Goal: Transaction & Acquisition: Purchase product/service

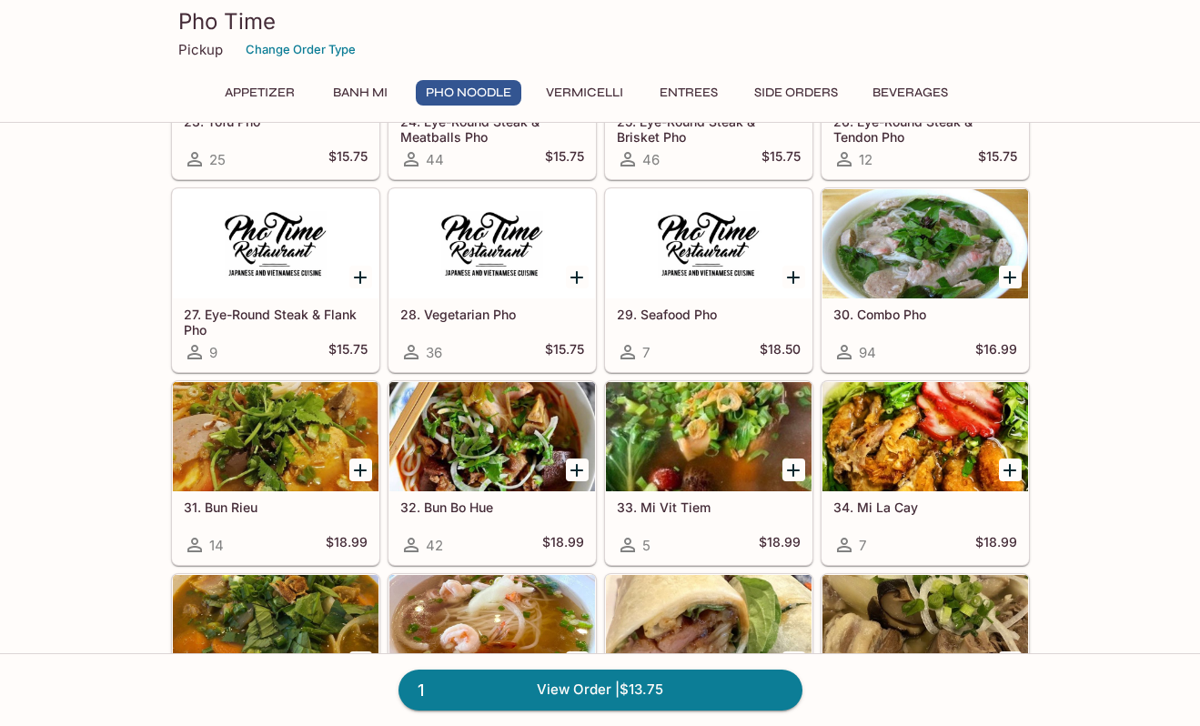
scroll to position [1591, 0]
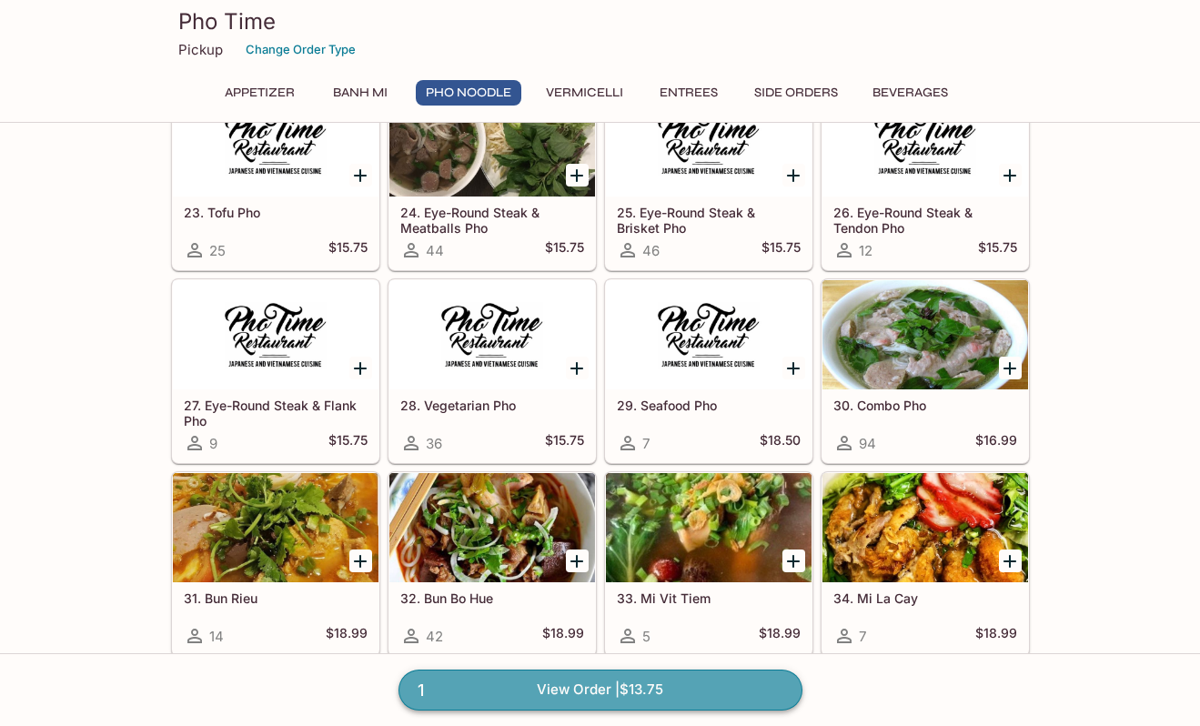
click at [570, 685] on link "1 View Order | $13.75" at bounding box center [601, 690] width 404 height 40
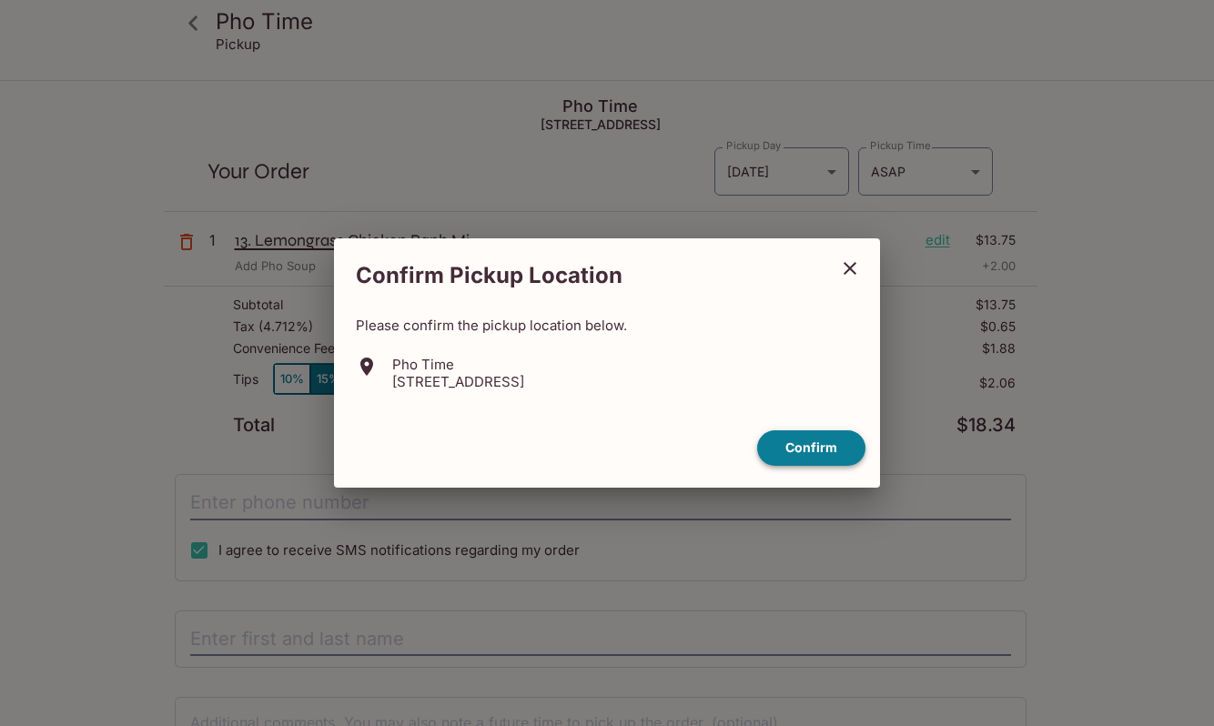
click at [796, 451] on button "Confirm" at bounding box center [811, 447] width 108 height 35
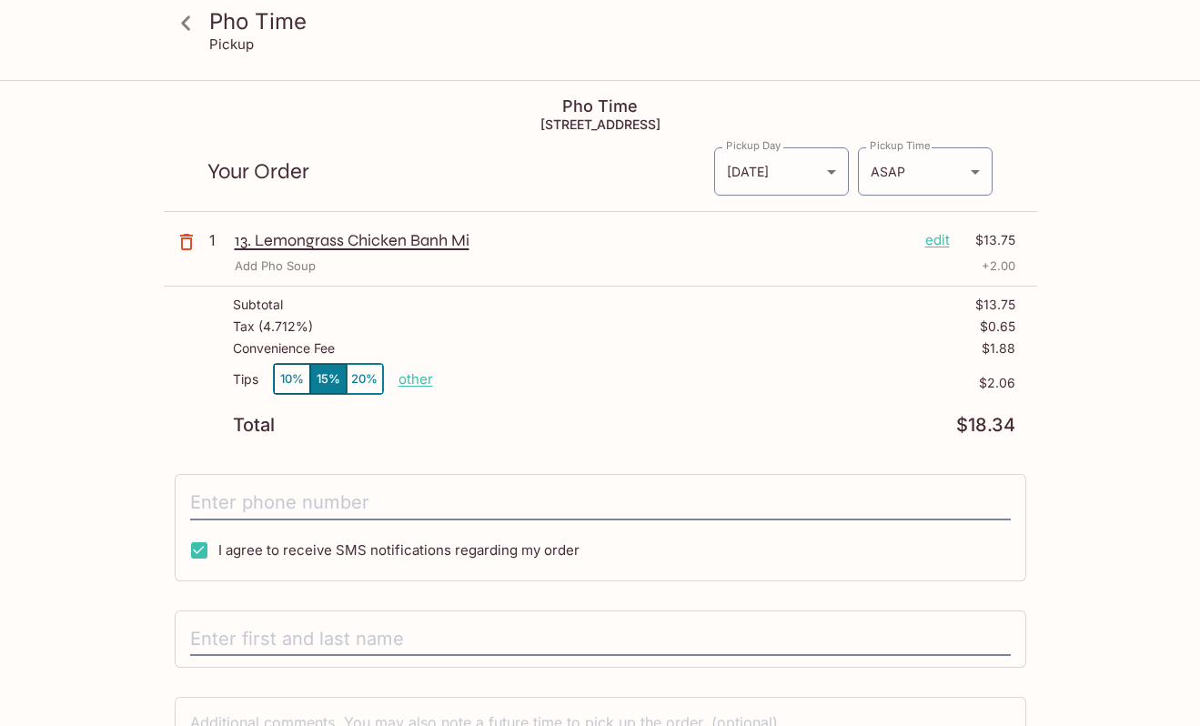
click at [948, 238] on p "edit" at bounding box center [938, 240] width 25 height 20
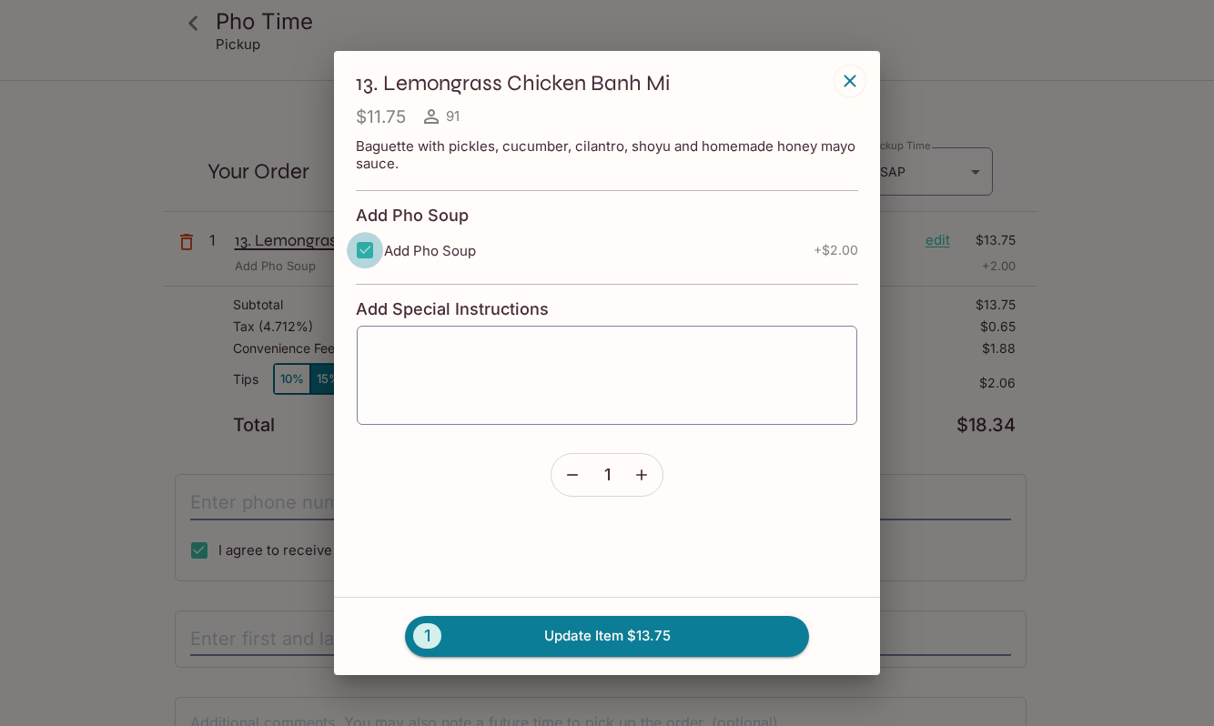
click at [367, 248] on input "Add Pho Soup" at bounding box center [365, 250] width 36 height 36
checkbox input "false"
click at [595, 633] on button "1 Update Item $11.75" at bounding box center [607, 636] width 404 height 40
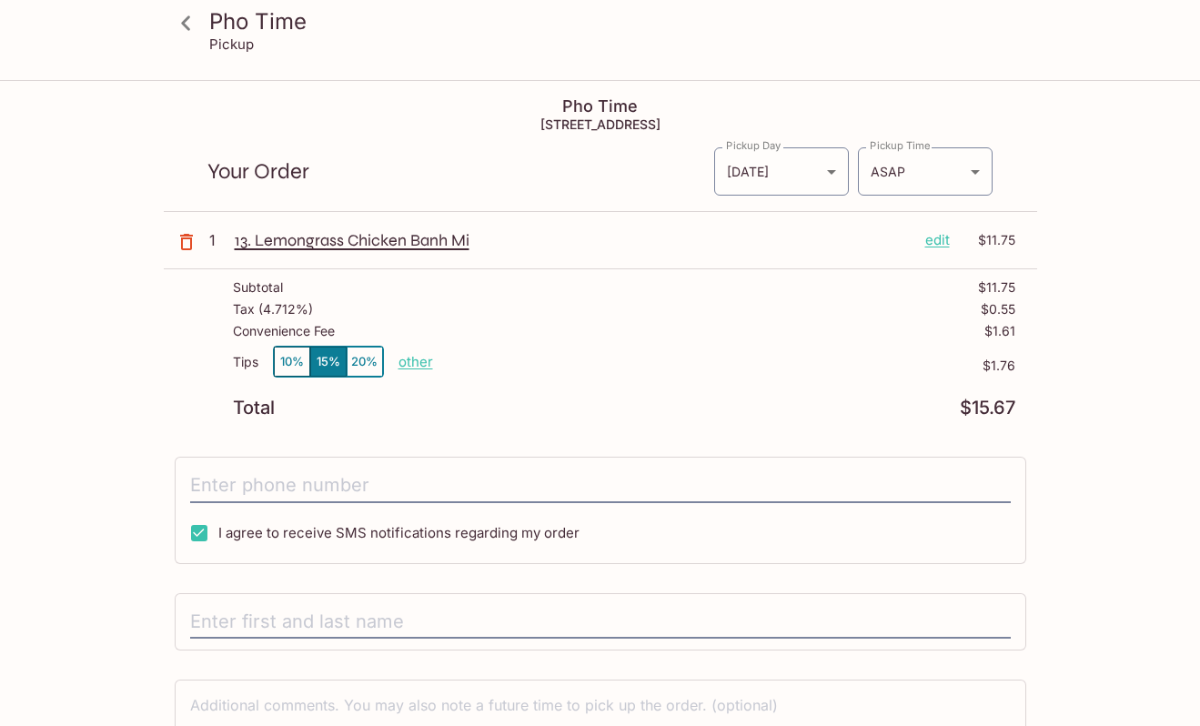
click at [191, 27] on icon at bounding box center [186, 23] width 32 height 32
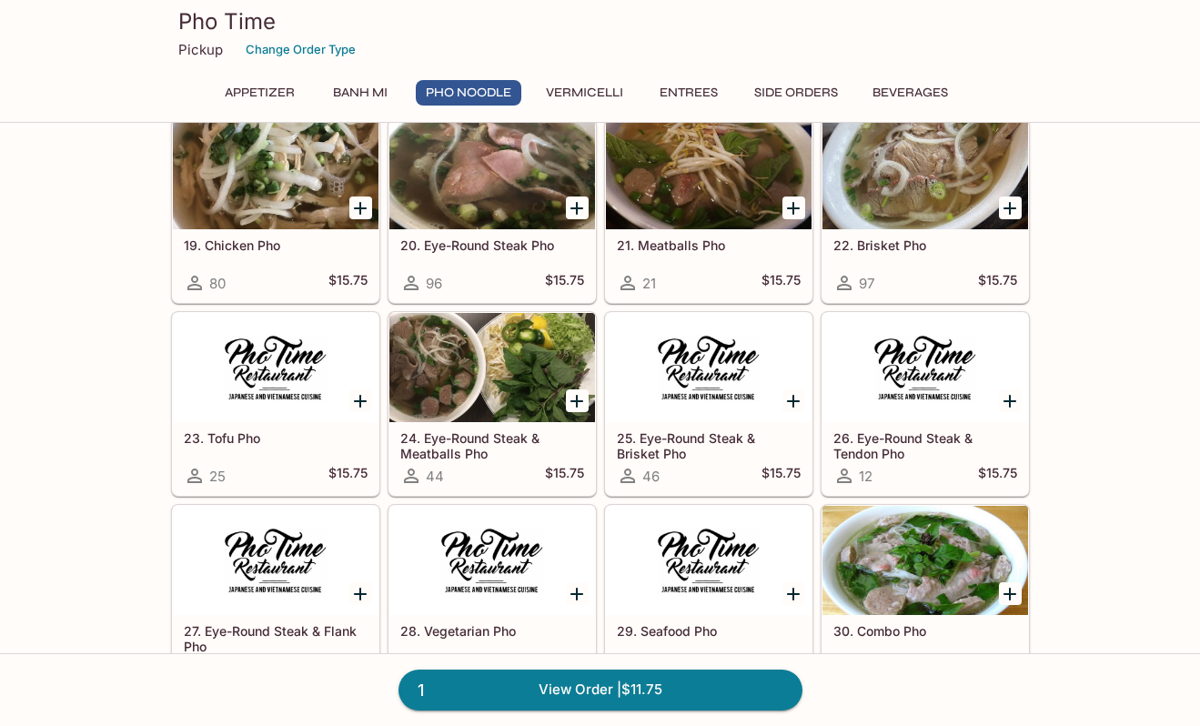
scroll to position [1274, 0]
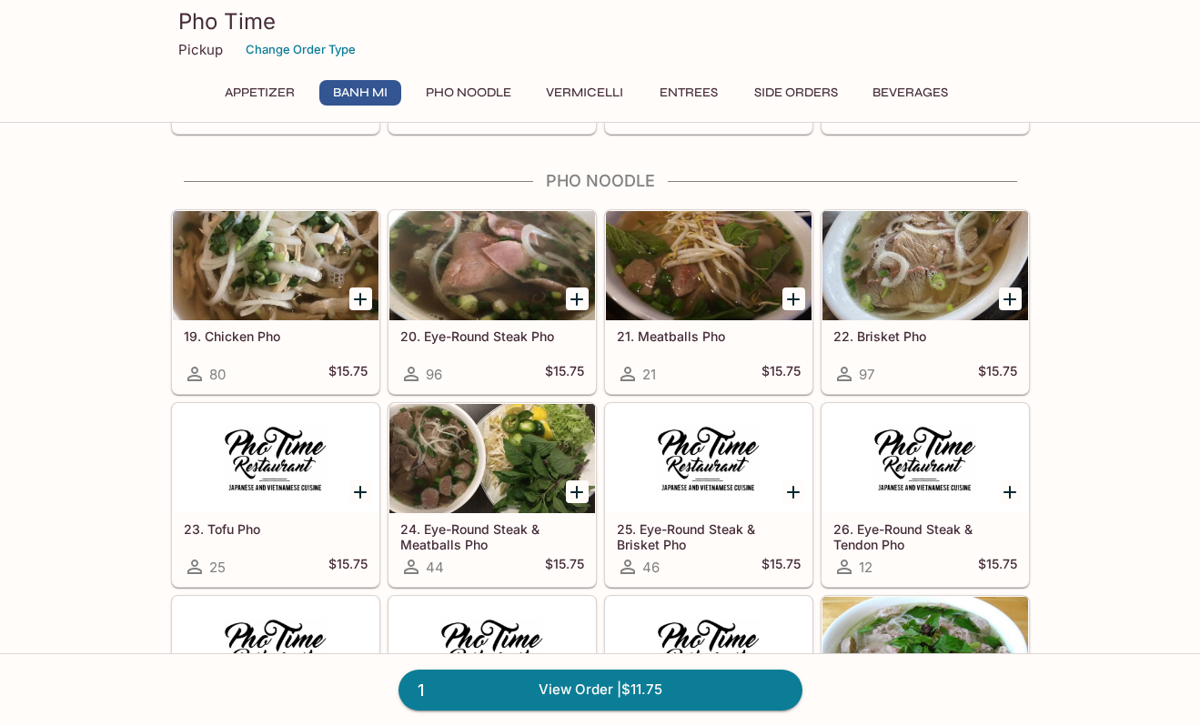
click at [1006, 292] on icon "Add 22. Brisket Pho" at bounding box center [1010, 299] width 22 height 22
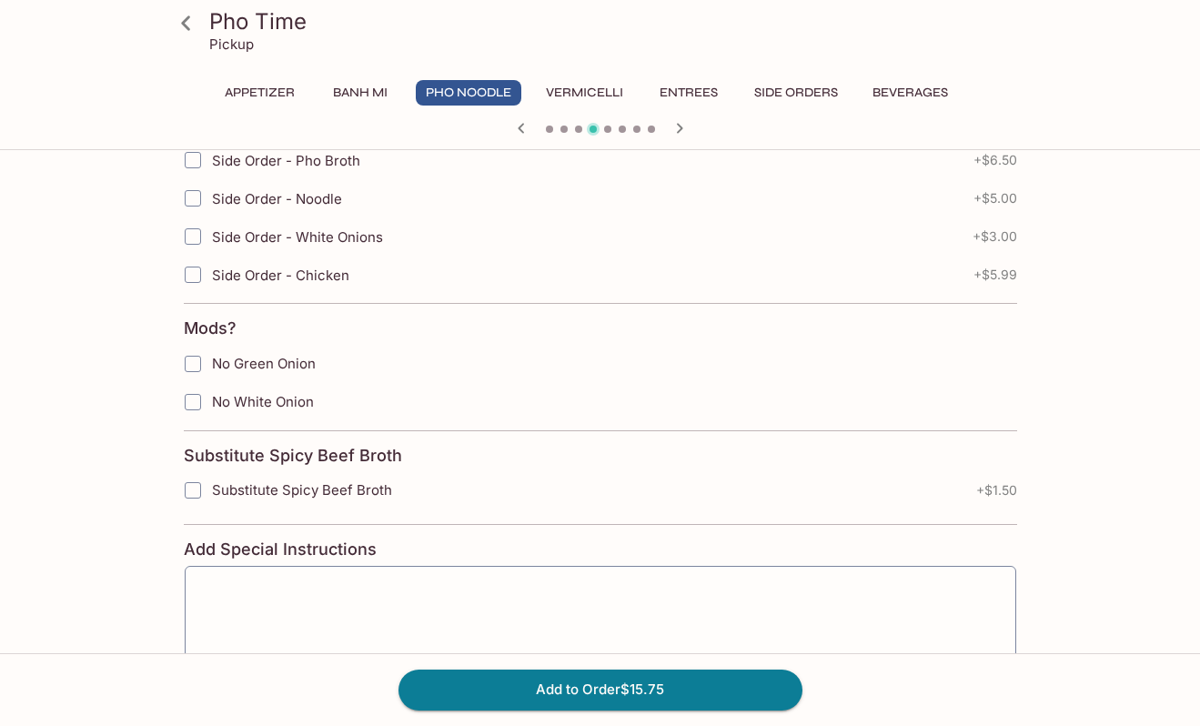
scroll to position [747, 0]
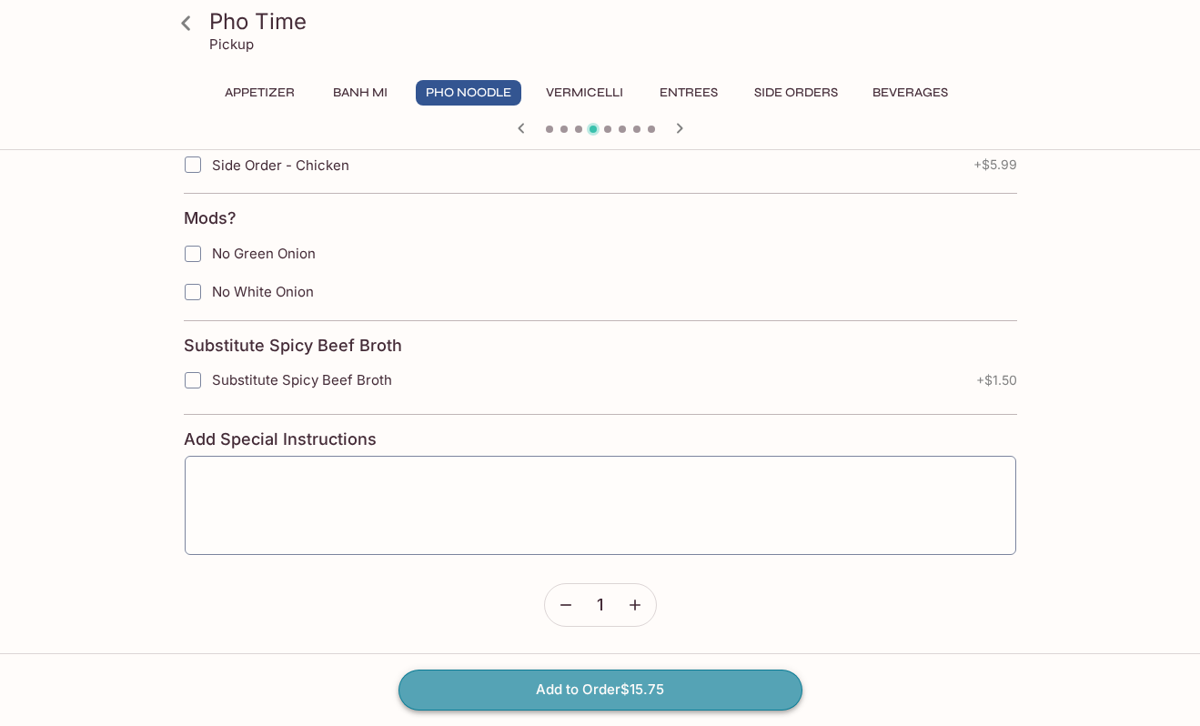
click at [595, 689] on button "Add to Order $15.75" at bounding box center [601, 690] width 404 height 40
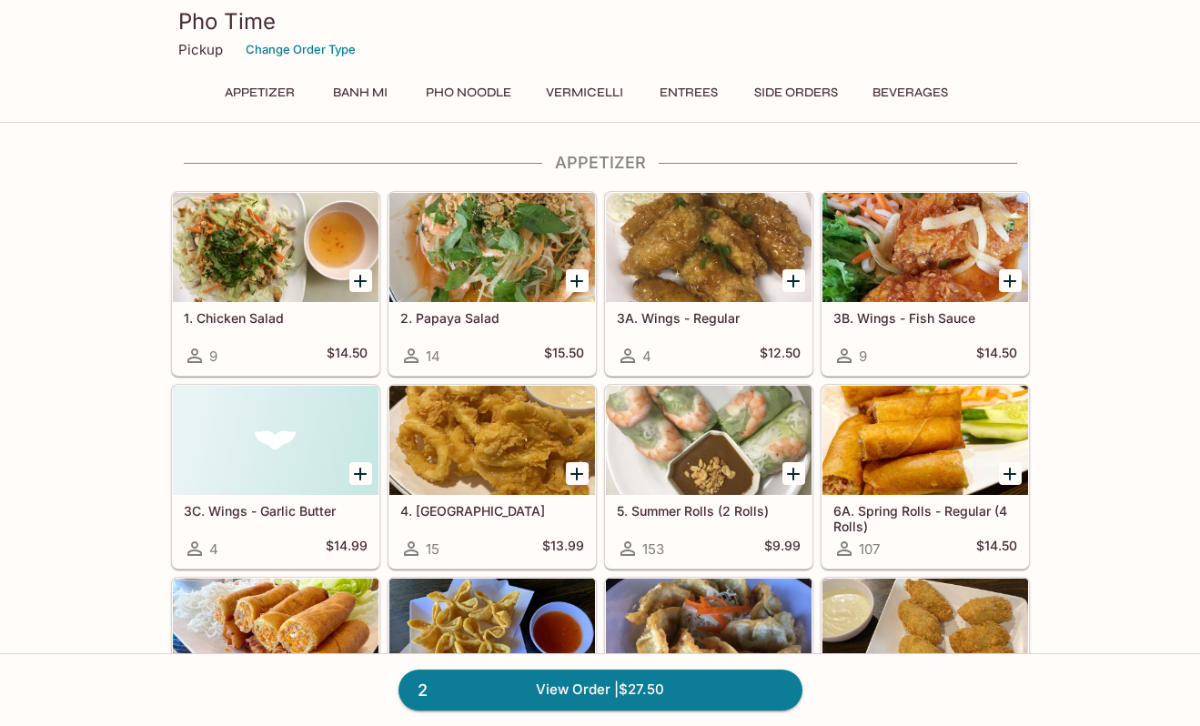
click at [903, 92] on button "Beverages" at bounding box center [911, 92] width 96 height 25
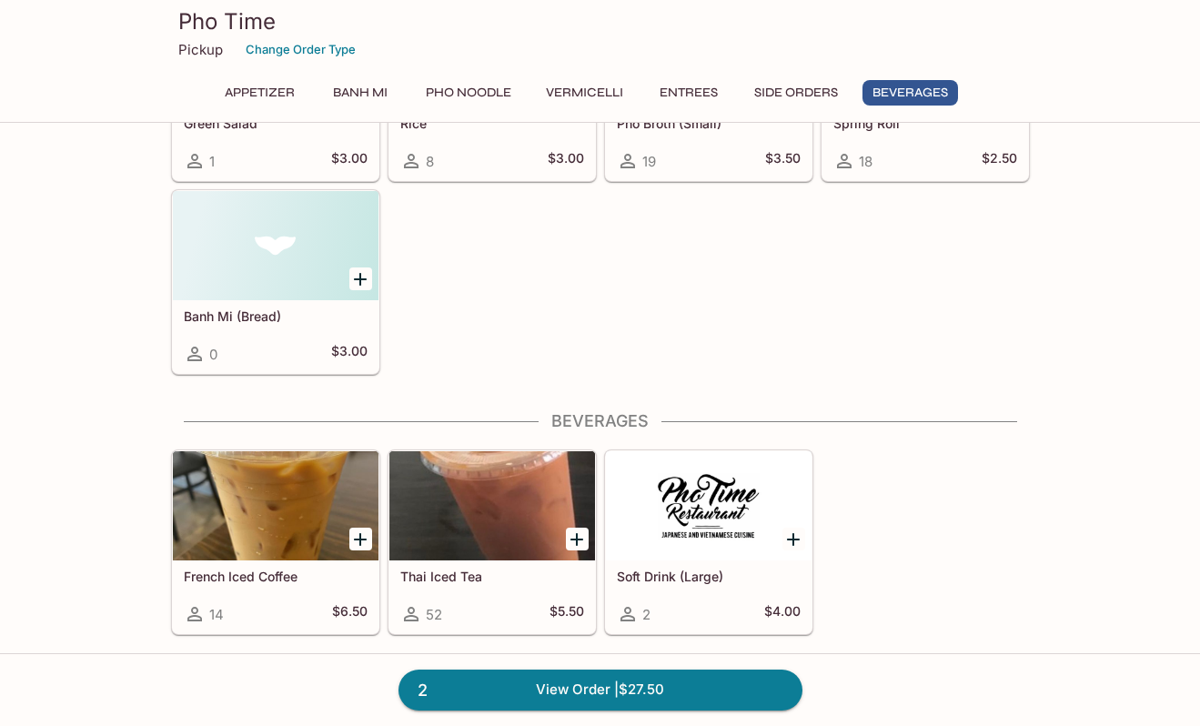
click at [360, 534] on icon "Add French Iced Coffee" at bounding box center [360, 539] width 13 height 13
click at [590, 683] on link "3 View Order | $34.00" at bounding box center [601, 690] width 404 height 40
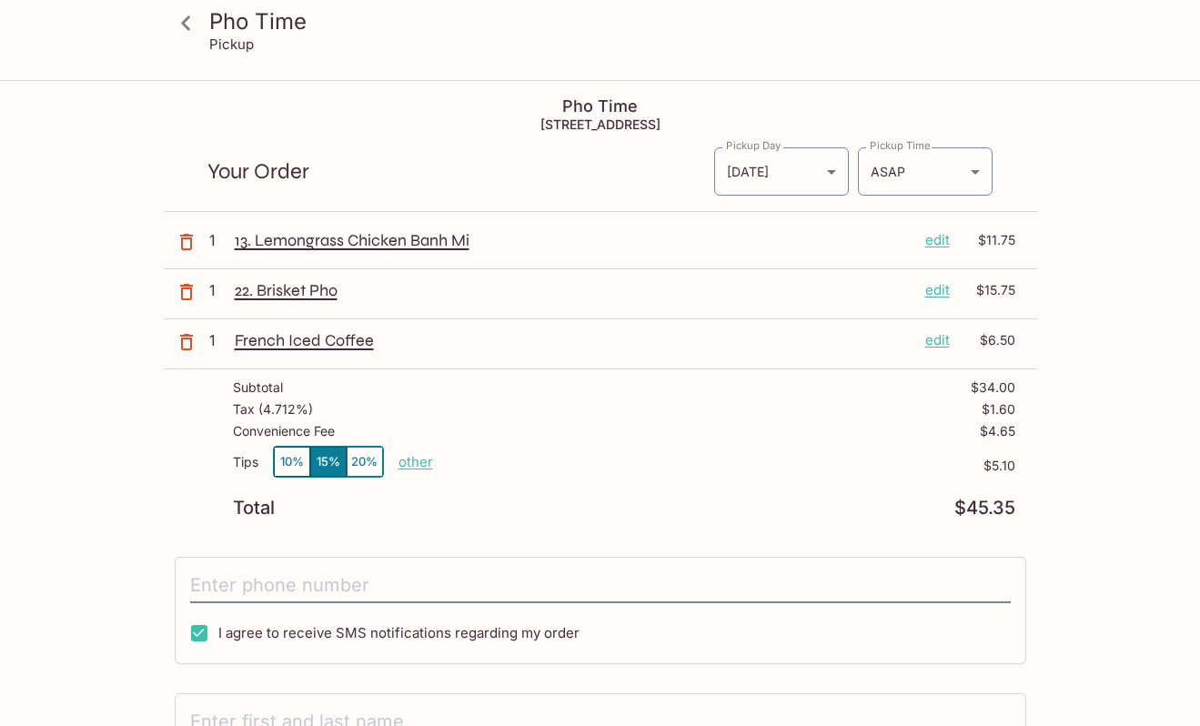
click at [297, 466] on button "10%" at bounding box center [292, 462] width 36 height 30
click at [328, 460] on button "15%" at bounding box center [328, 462] width 36 height 30
click at [299, 457] on button "10%" at bounding box center [292, 462] width 36 height 30
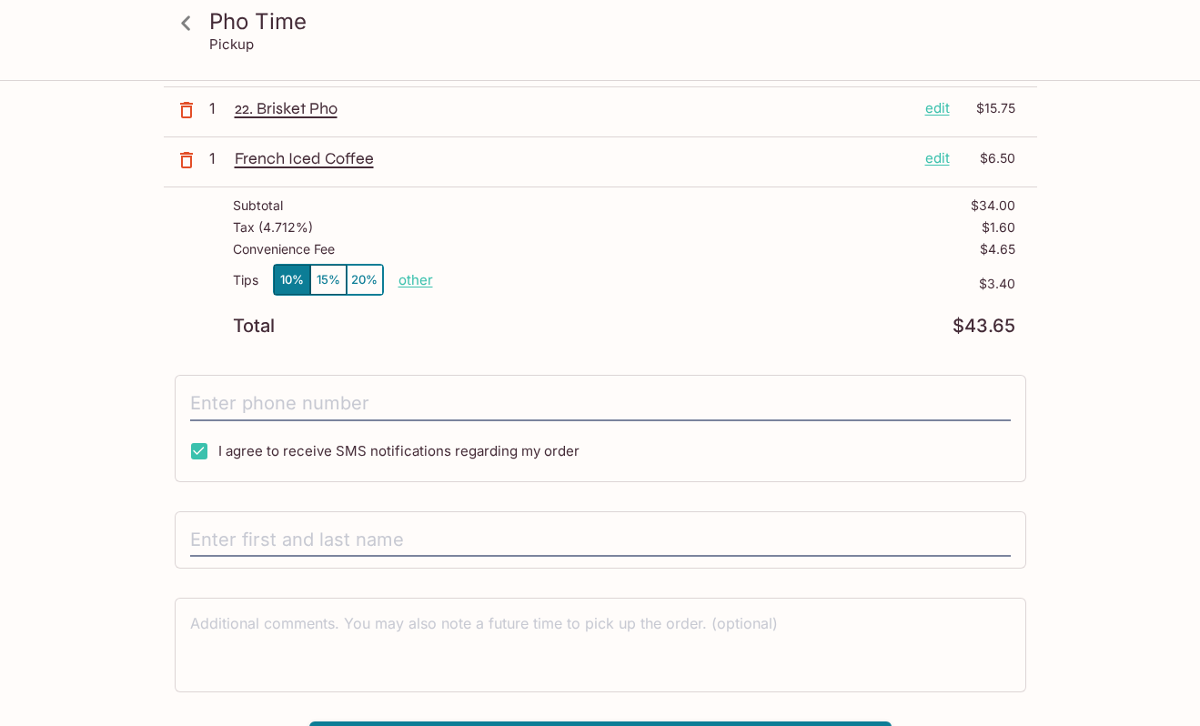
scroll to position [223, 0]
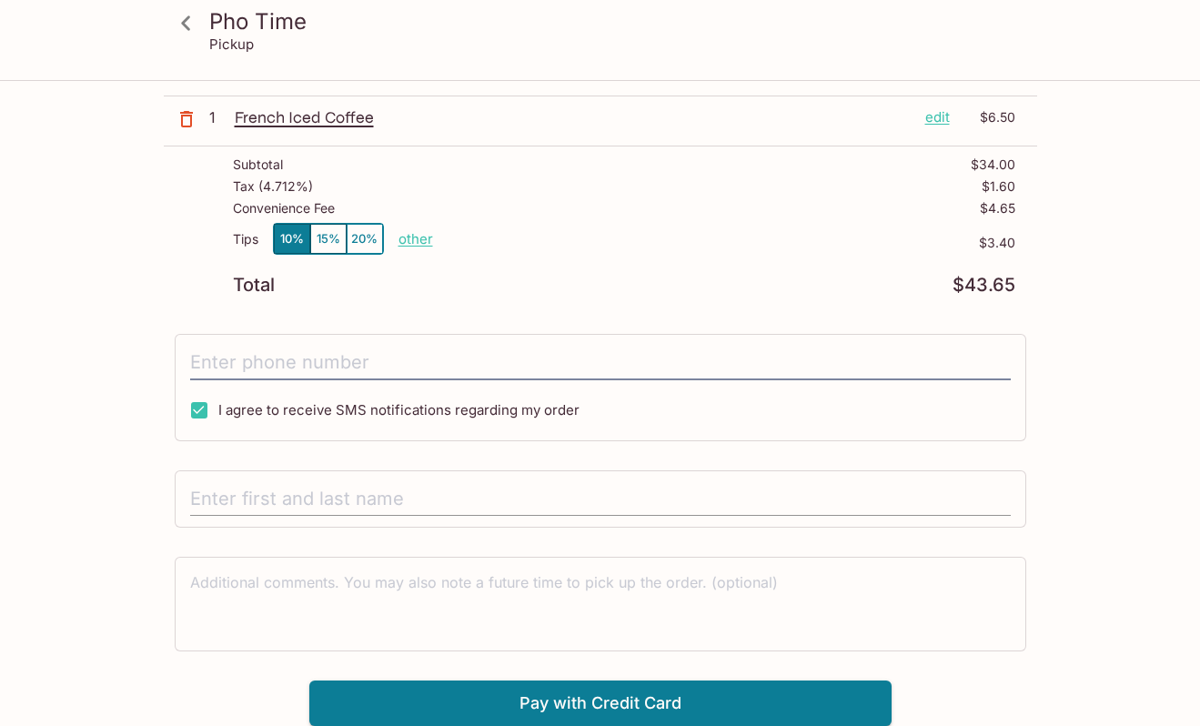
click at [422, 495] on input "text" at bounding box center [600, 499] width 821 height 35
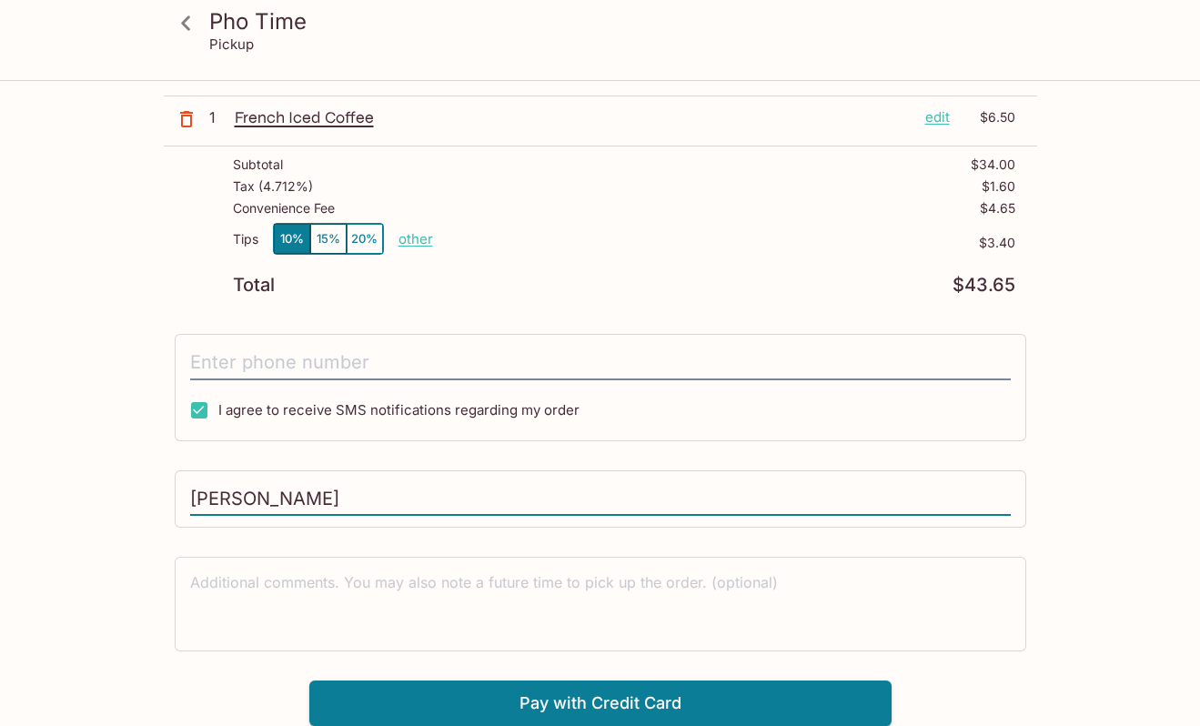
type input "[PERSON_NAME]"
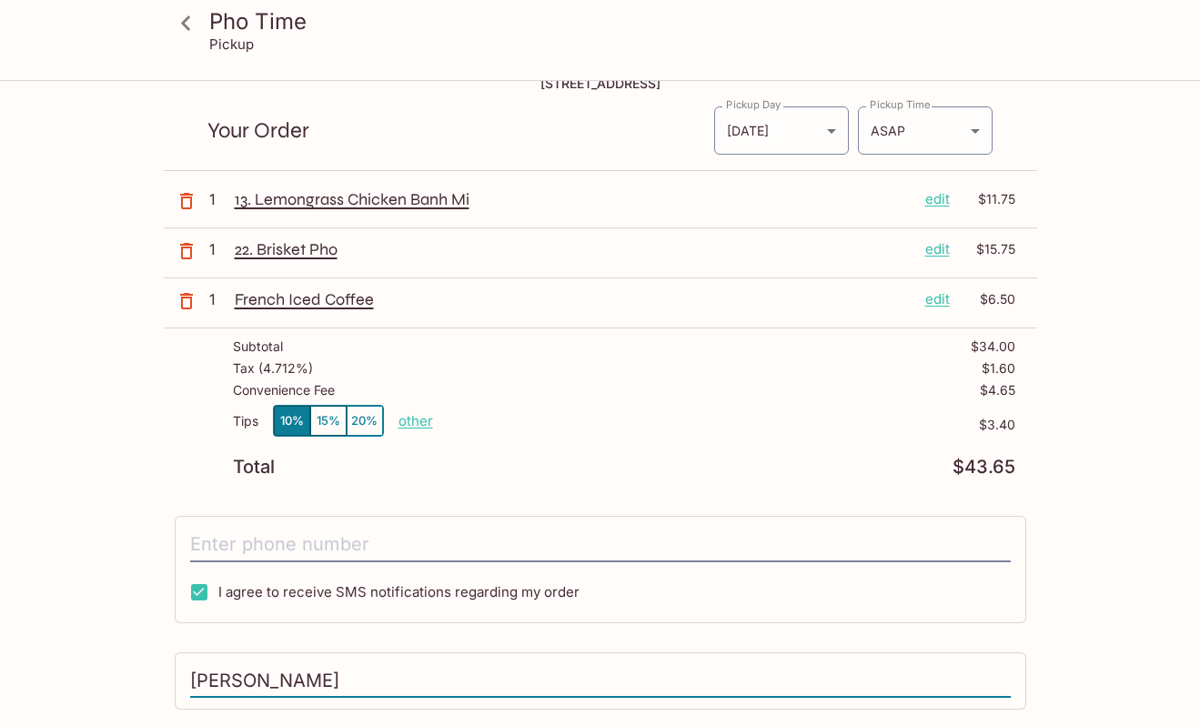
scroll to position [0, 0]
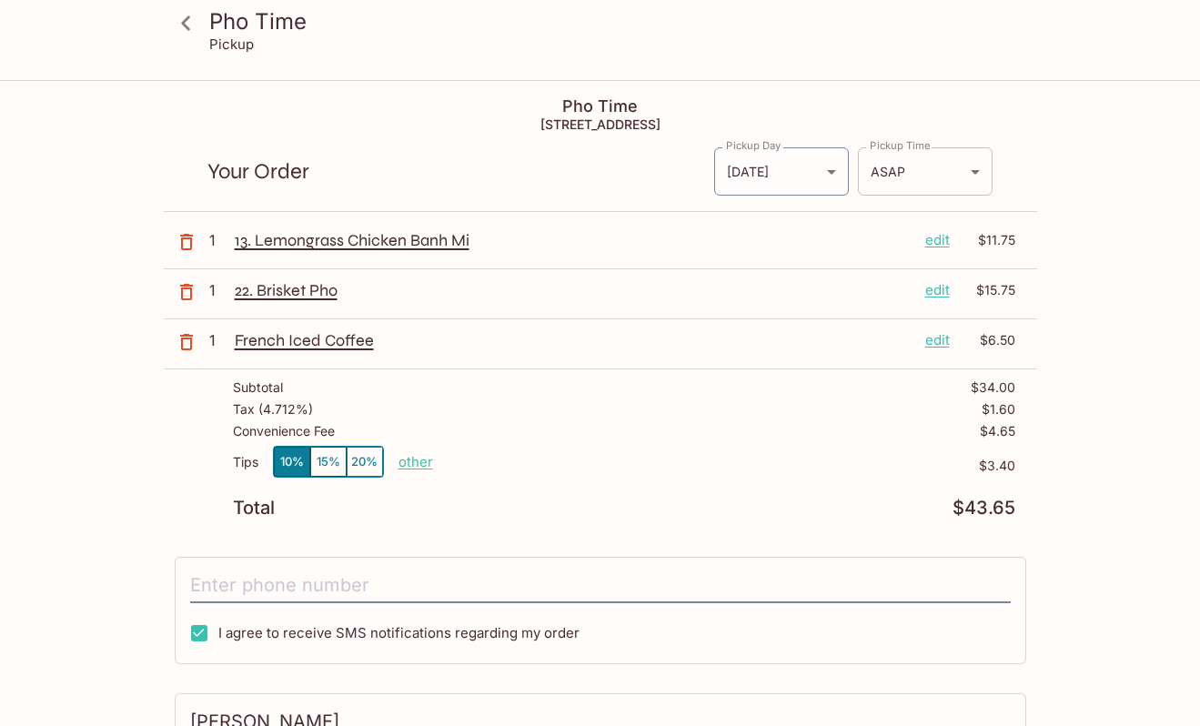
type input "[PERSON_NAME]"
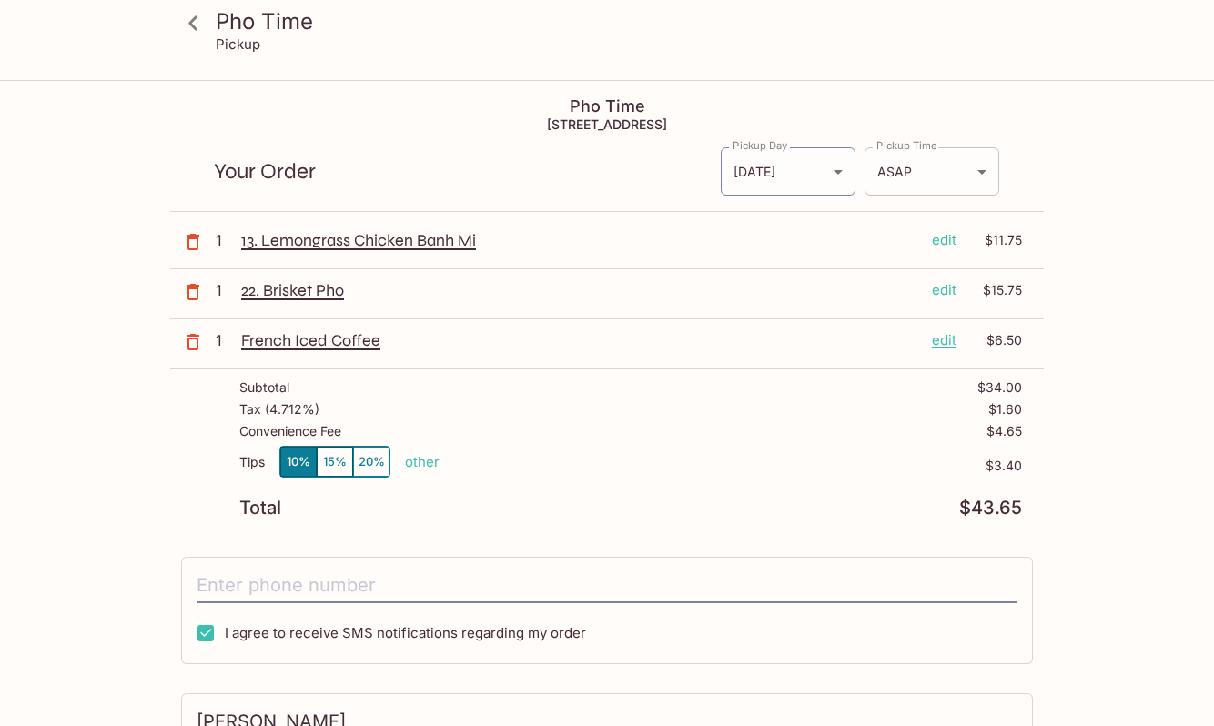
click at [978, 171] on body "Pho Time Pickup Pho Time [STREET_ADDRESS] Your Order Pickup Day [DATE] [DATE] P…" at bounding box center [607, 445] width 1214 height 726
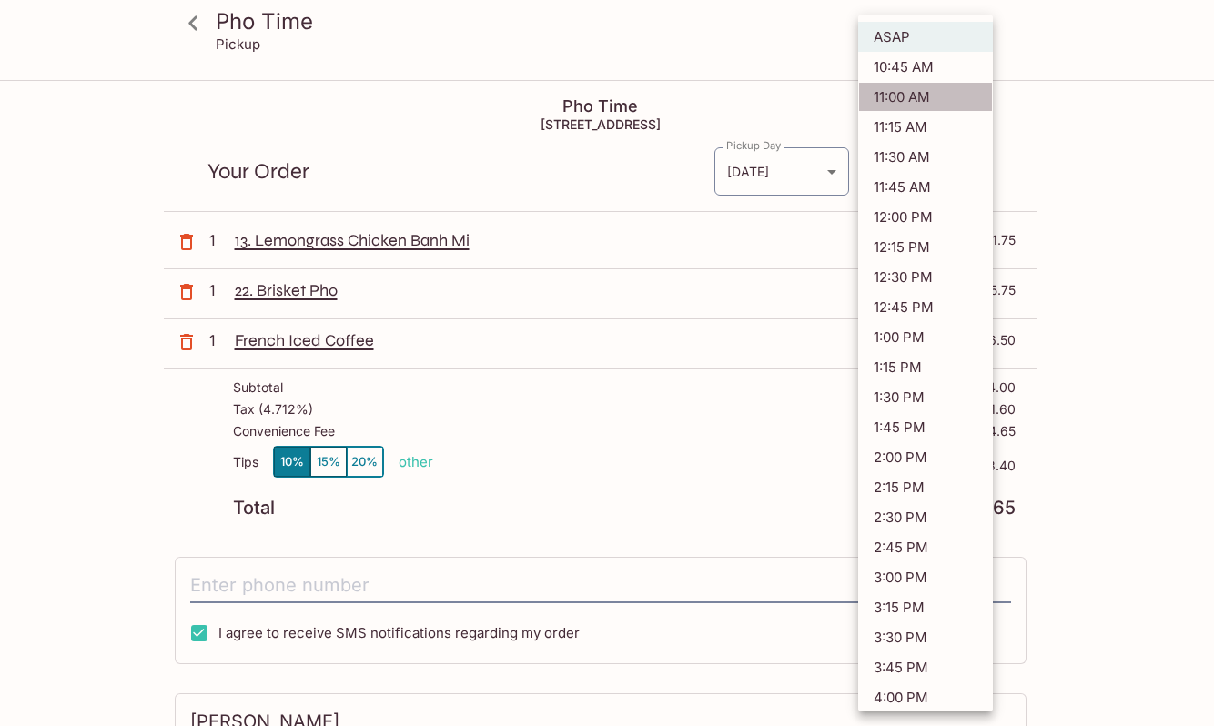
click at [928, 95] on li "11:00 AM" at bounding box center [925, 97] width 135 height 30
type input "[DATE]T21:00:56.000000Z"
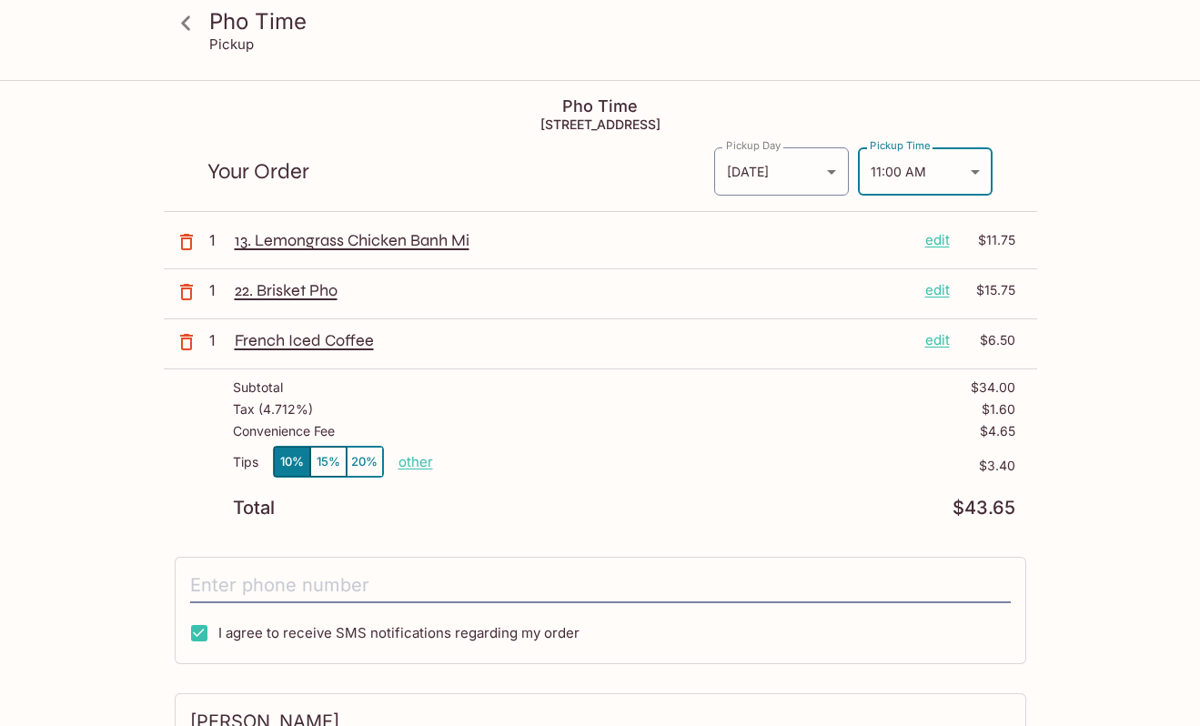
click at [187, 335] on icon "button" at bounding box center [186, 342] width 13 height 16
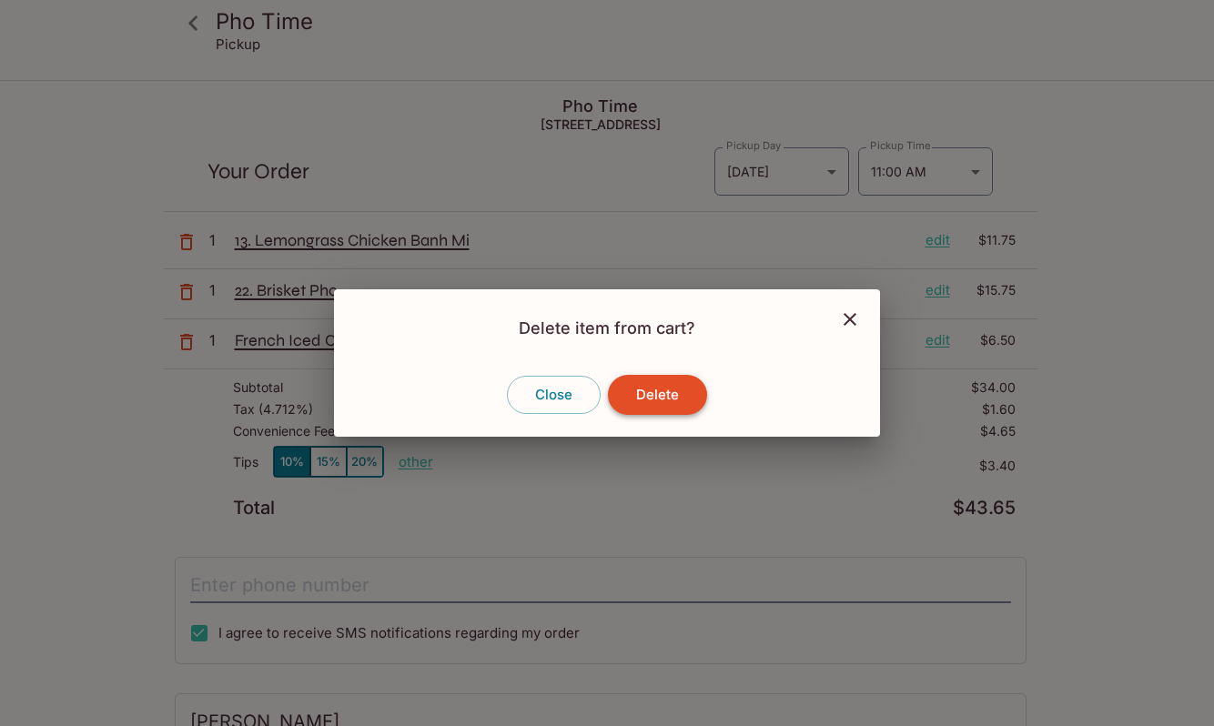
click at [653, 397] on button "Delete" at bounding box center [657, 395] width 99 height 40
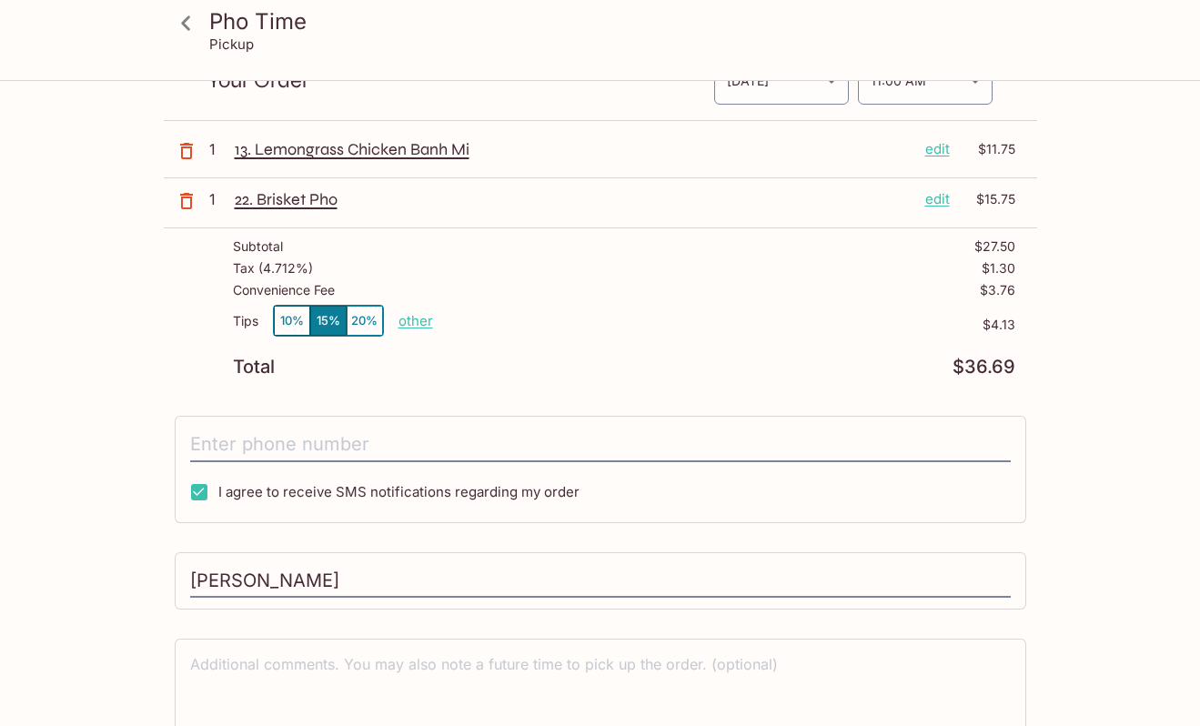
scroll to position [173, 0]
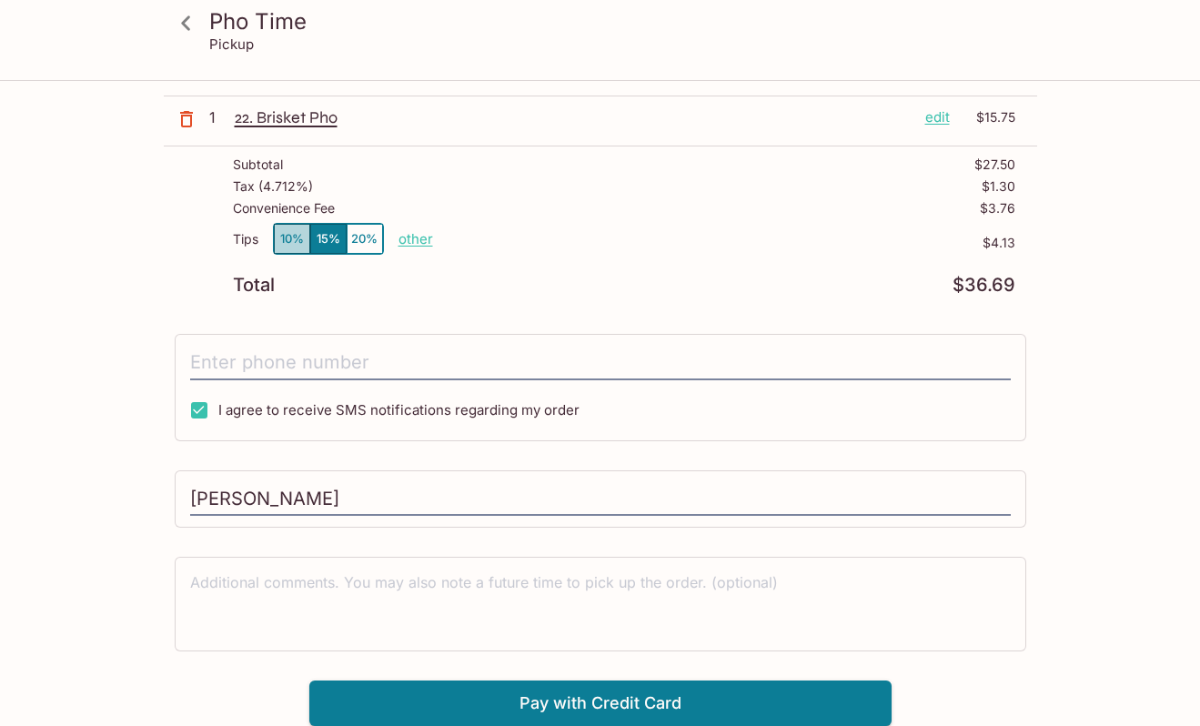
click at [301, 234] on button "10%" at bounding box center [292, 239] width 36 height 30
click at [1107, 311] on div "Pho Time Pickup Pho Time 99-[STREET_ADDRESS] Your Order Pickup Day [DATE] [DATE…" at bounding box center [600, 317] width 1165 height 817
click at [589, 696] on button "Pay with Credit Card" at bounding box center [600, 704] width 582 height 46
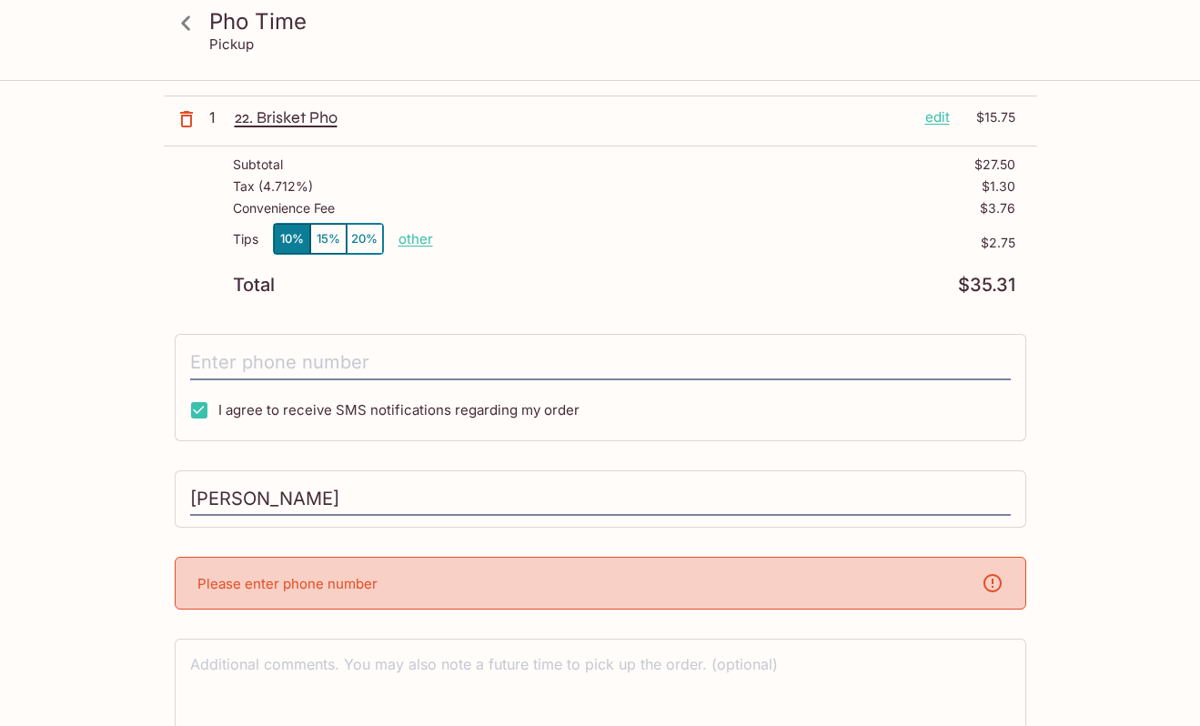
click at [444, 578] on div "Please enter phone number" at bounding box center [601, 583] width 852 height 53
click at [571, 598] on div "Please enter phone number" at bounding box center [601, 583] width 852 height 53
click at [448, 505] on input "[PERSON_NAME]" at bounding box center [600, 499] width 821 height 35
click at [367, 572] on div "Please enter phone number" at bounding box center [601, 583] width 852 height 53
click at [367, 586] on p "Please enter phone number" at bounding box center [287, 583] width 180 height 17
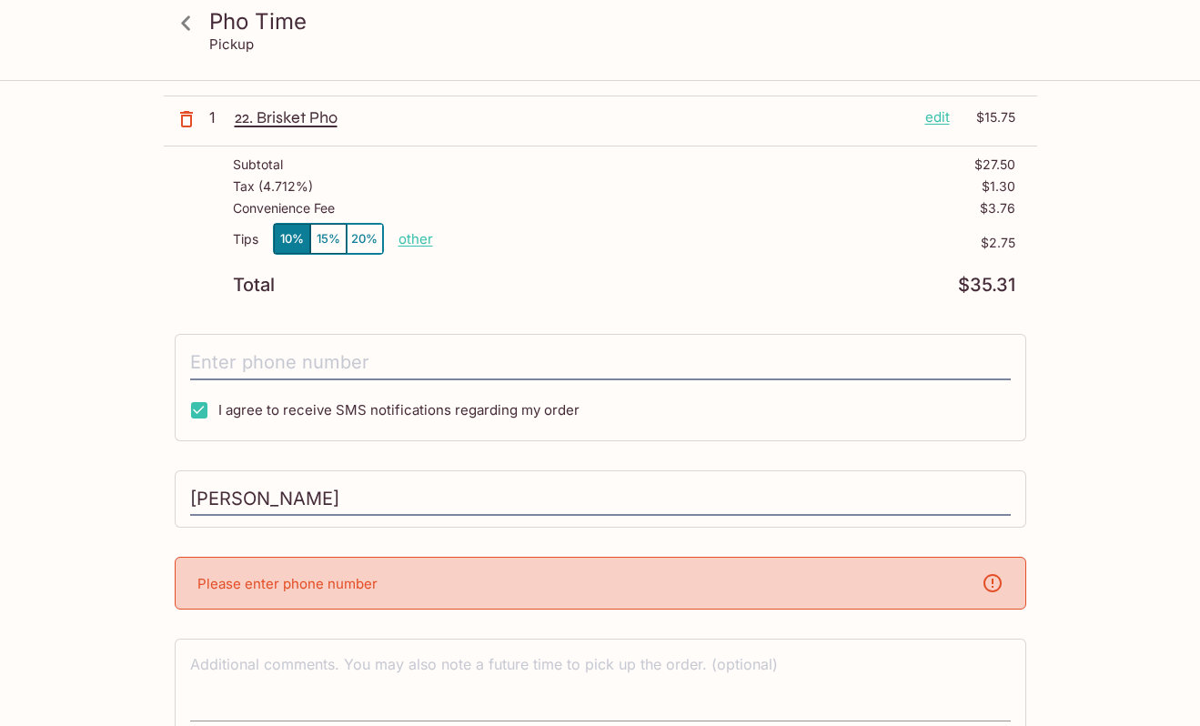
click at [428, 696] on textarea at bounding box center [600, 685] width 821 height 63
click at [420, 579] on div "Please enter phone number" at bounding box center [601, 583] width 852 height 53
click at [440, 471] on div "[PERSON_NAME]" at bounding box center [601, 500] width 852 height 58
click at [319, 230] on button "15%" at bounding box center [328, 239] width 36 height 30
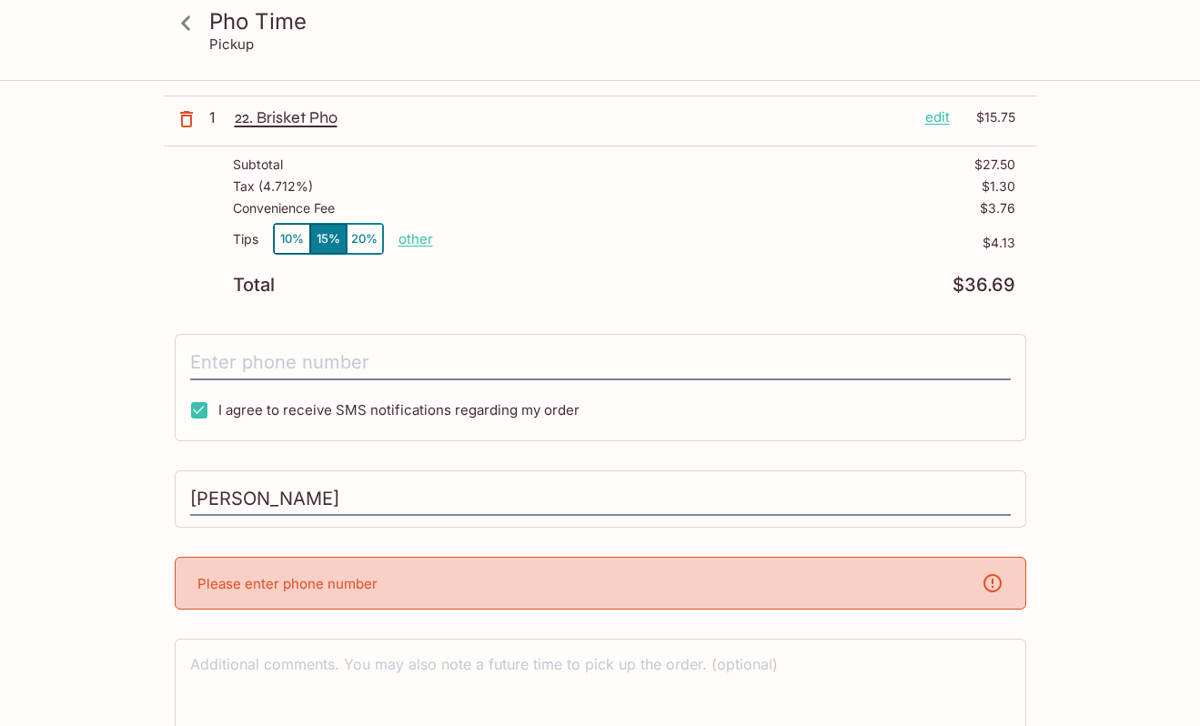
click at [287, 230] on button "10%" at bounding box center [292, 239] width 36 height 30
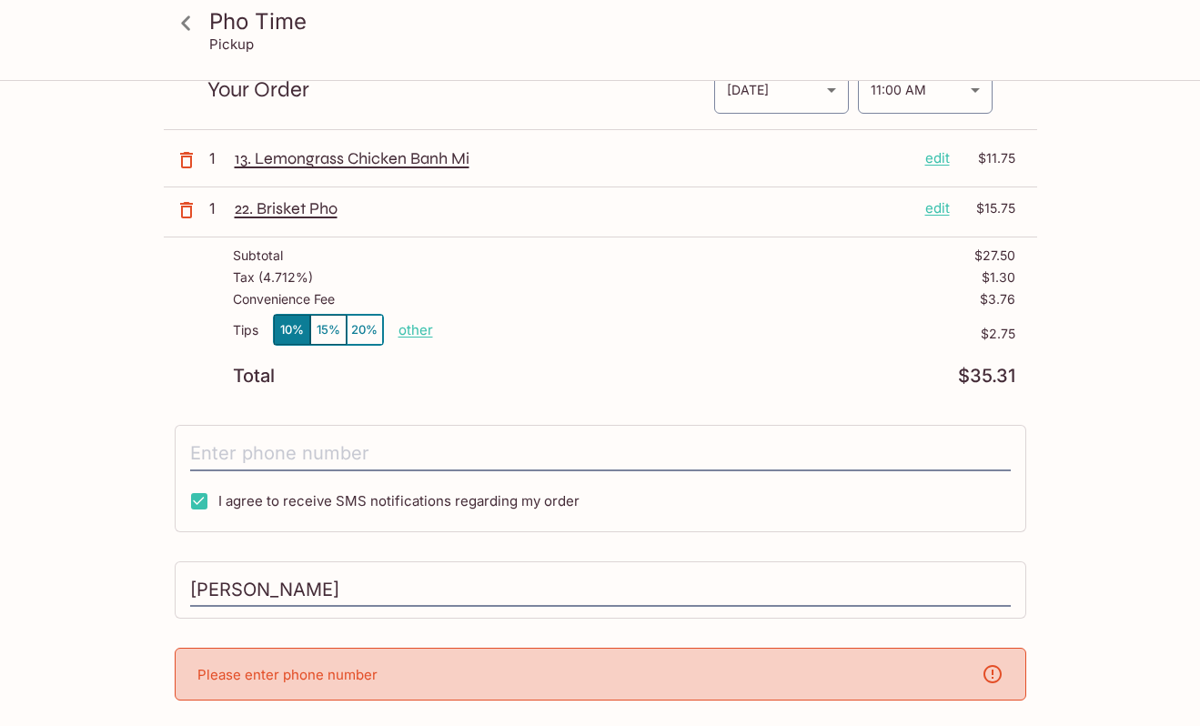
scroll to position [0, 0]
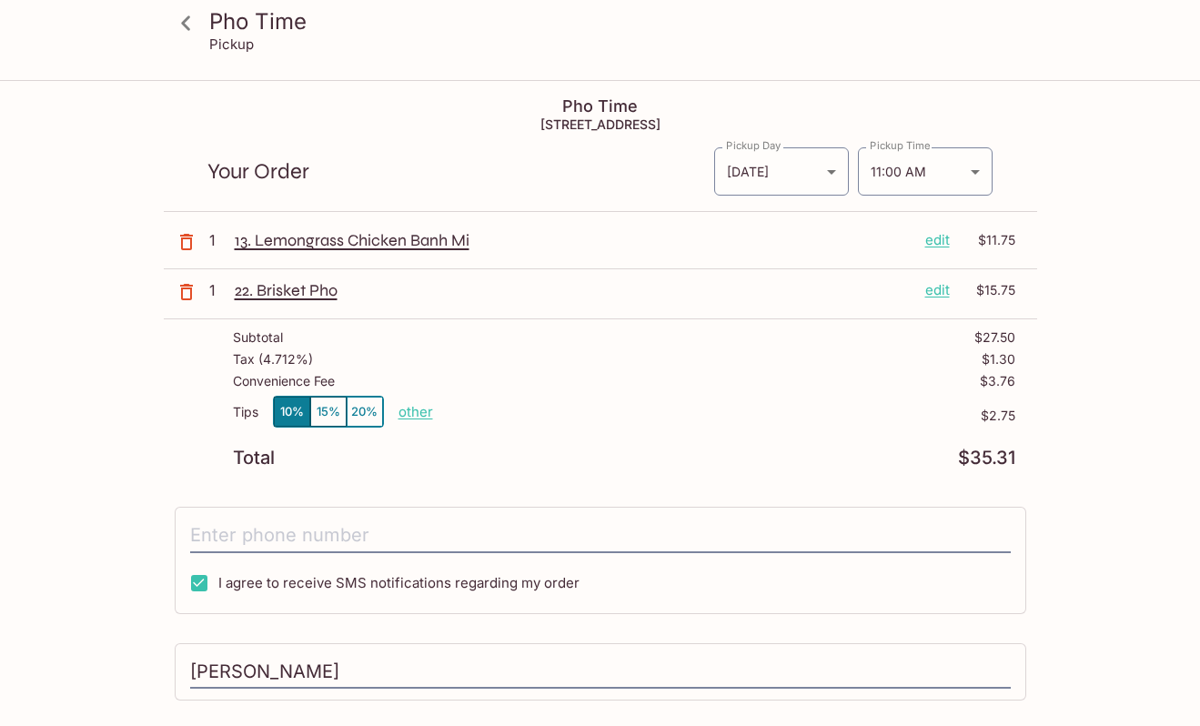
click at [185, 13] on icon at bounding box center [186, 23] width 32 height 32
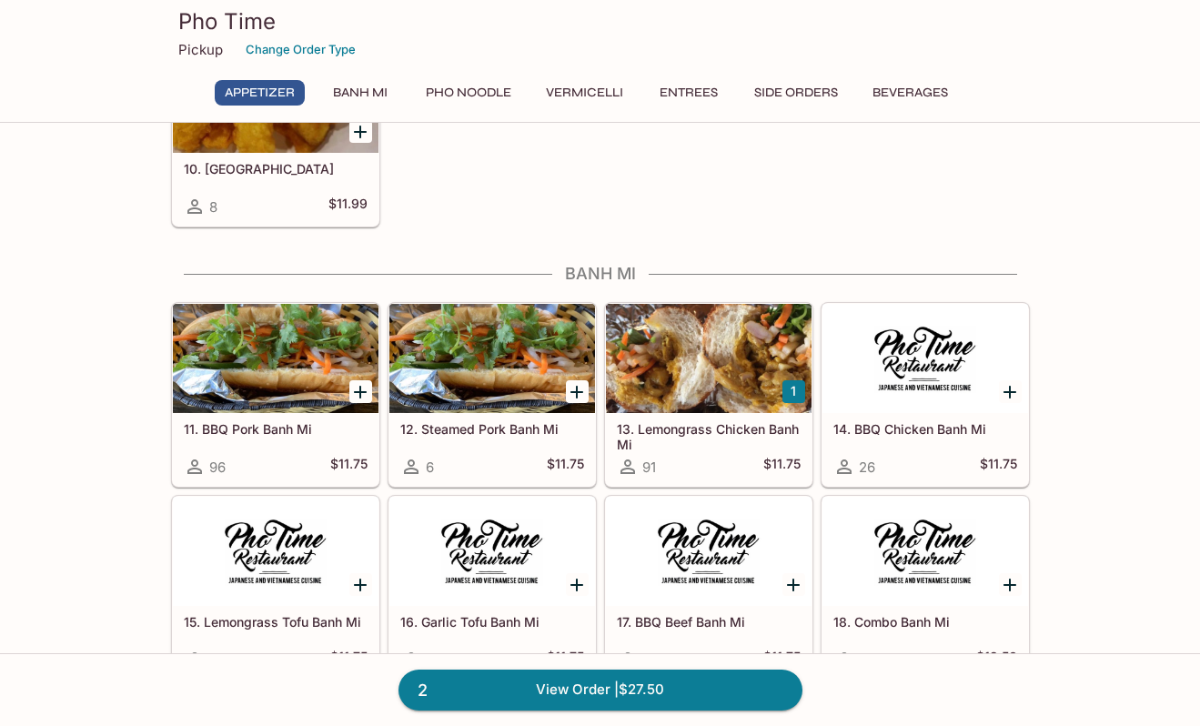
scroll to position [819, 0]
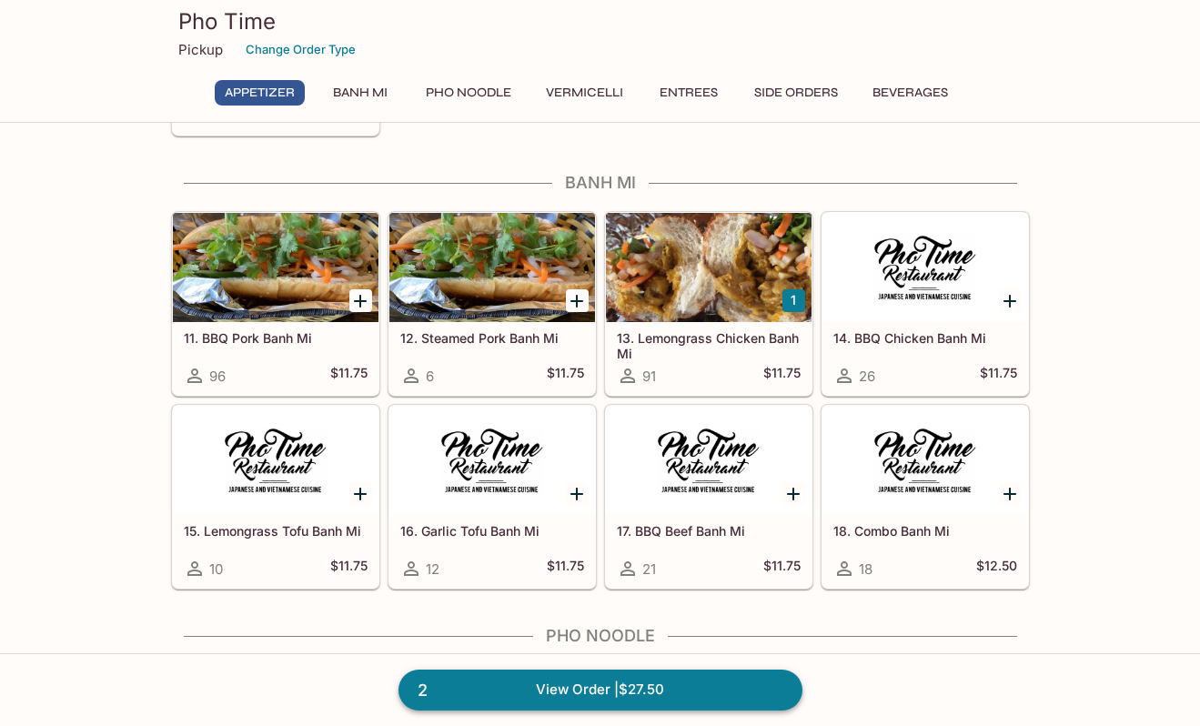
click at [622, 693] on link "2 View Order | $27.50" at bounding box center [601, 690] width 404 height 40
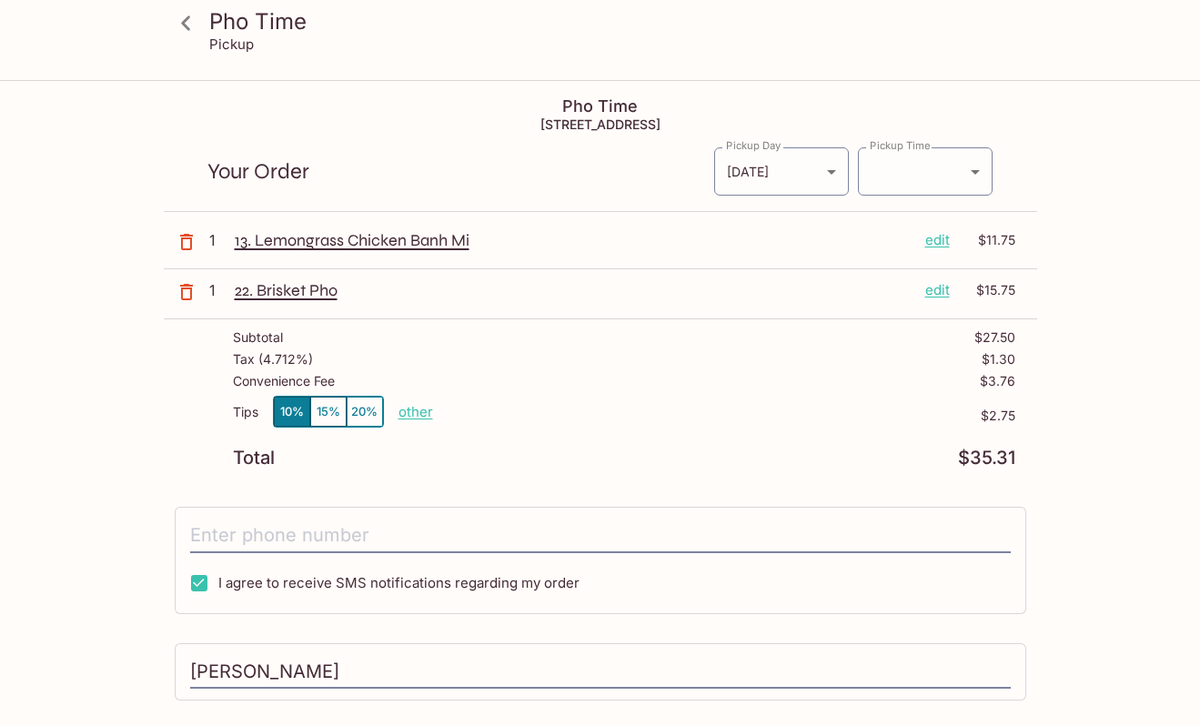
scroll to position [173, 0]
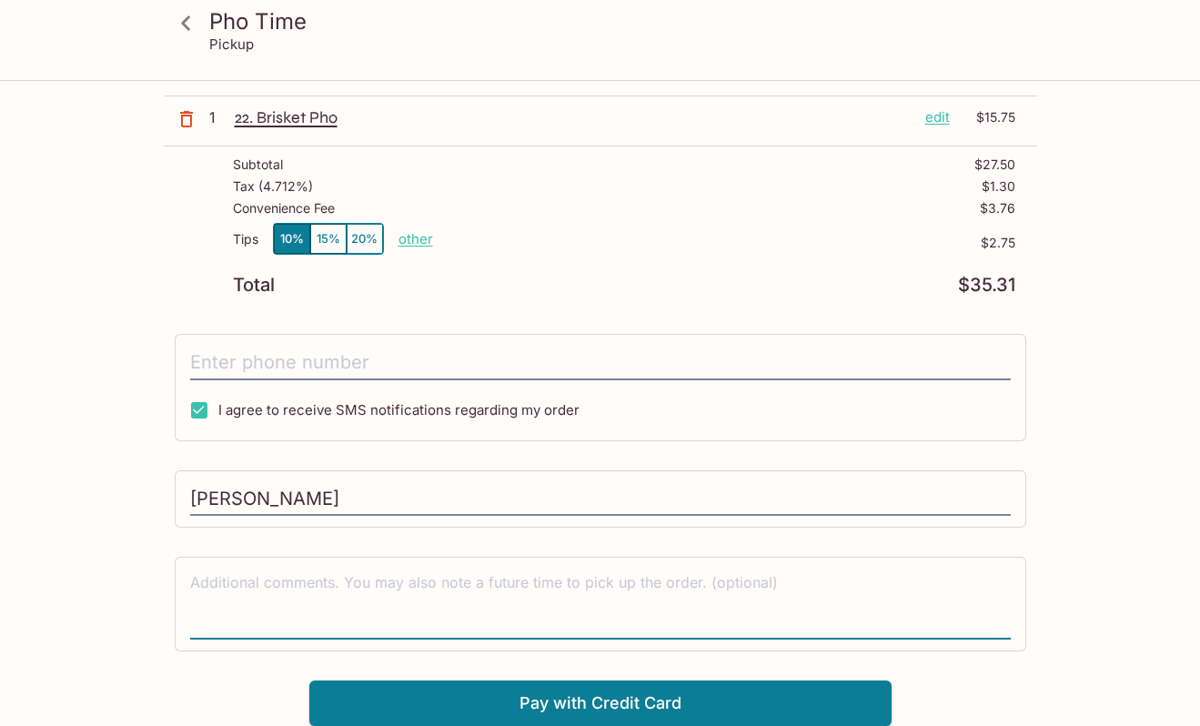
click at [493, 598] on textarea at bounding box center [600, 603] width 821 height 63
click at [535, 482] on input "[PERSON_NAME]" at bounding box center [600, 499] width 821 height 35
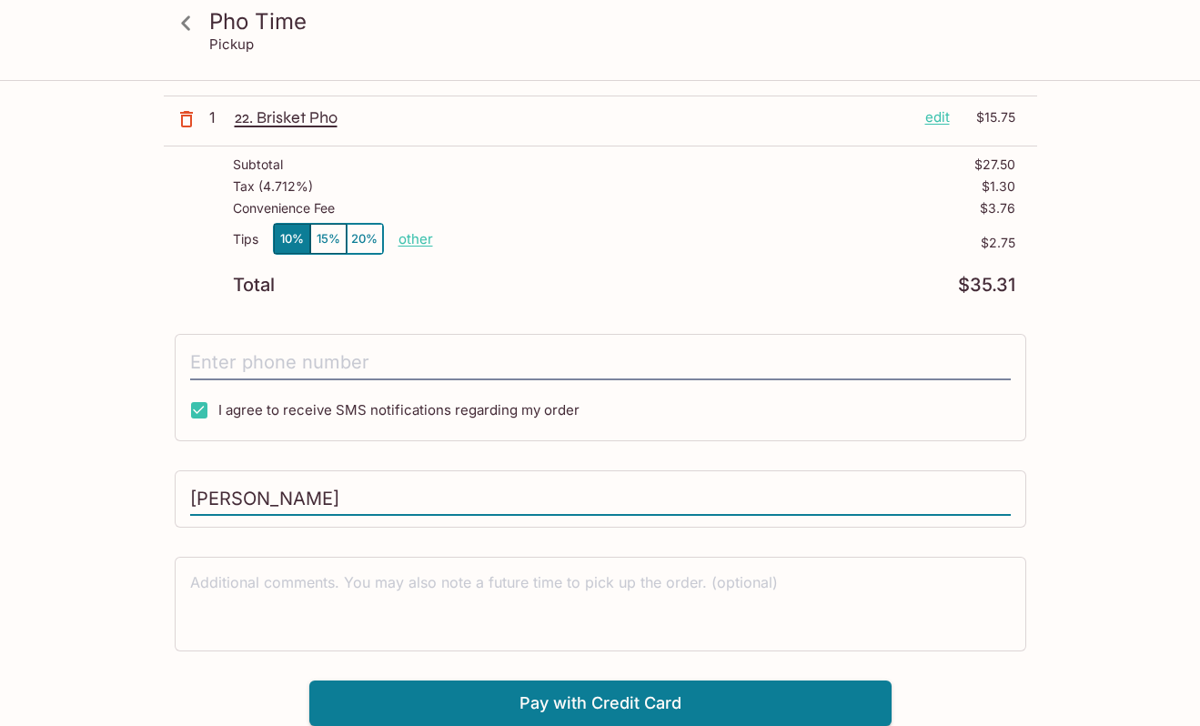
type input "[PERSON_NAME]"
drag, startPoint x: 532, startPoint y: 494, endPoint x: 19, endPoint y: 408, distance: 520.5
click at [0, 395] on html "Pho Time Pickup Pho Time [STREET_ADDRESS] Your Order Pickup Day [DATE] [DATE] P…" at bounding box center [600, 190] width 1200 height 726
click at [531, 491] on input "text" at bounding box center [600, 499] width 821 height 35
type input "F"
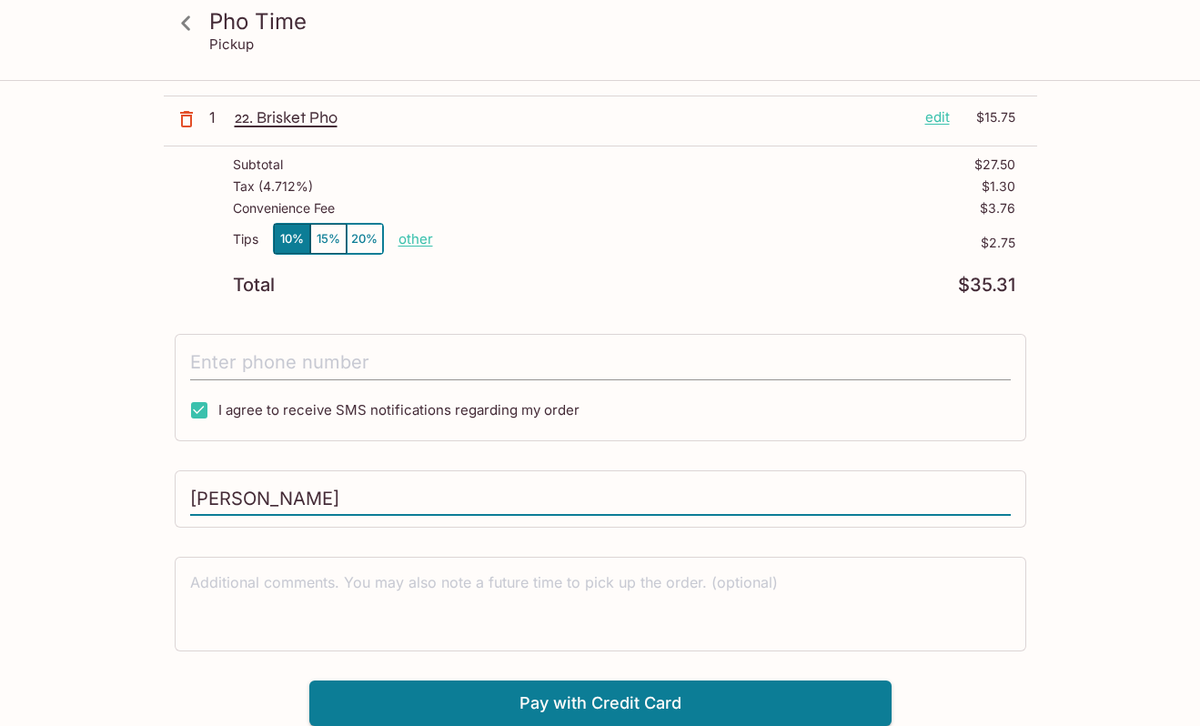
type input "[PERSON_NAME]"
click at [467, 367] on input "tel" at bounding box center [600, 363] width 821 height 35
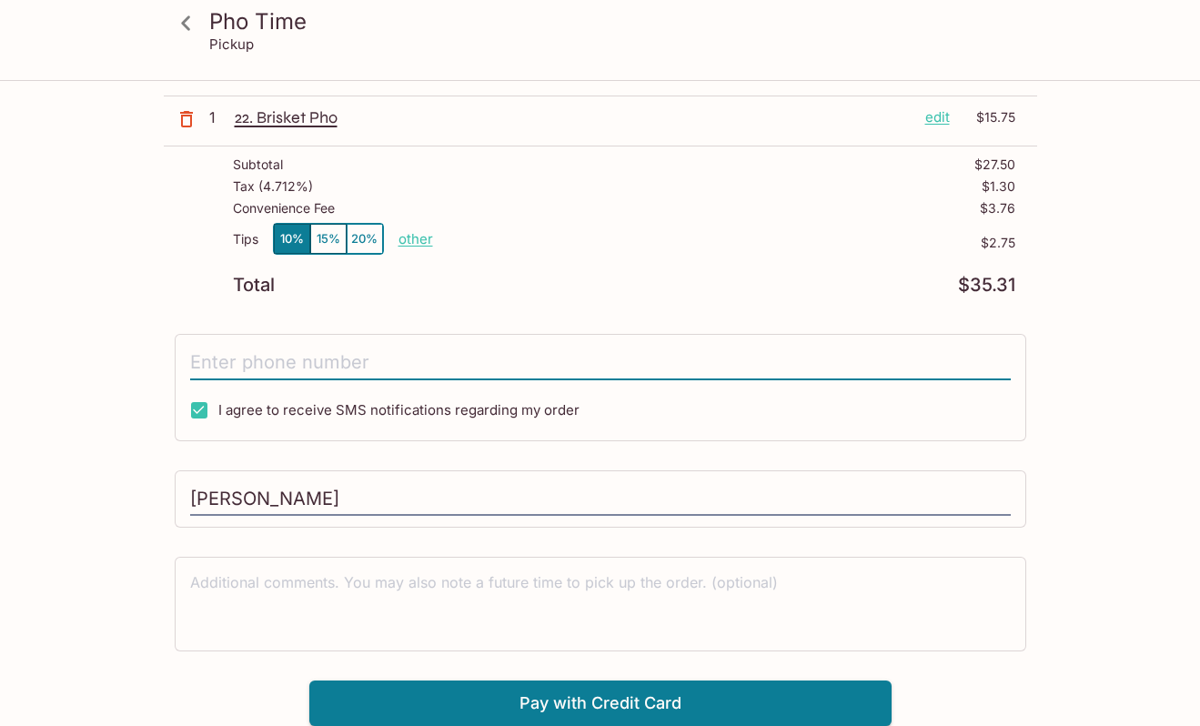
type input "[PHONE_NUMBER]"
click at [562, 704] on button "Pay with Credit Card" at bounding box center [600, 704] width 582 height 46
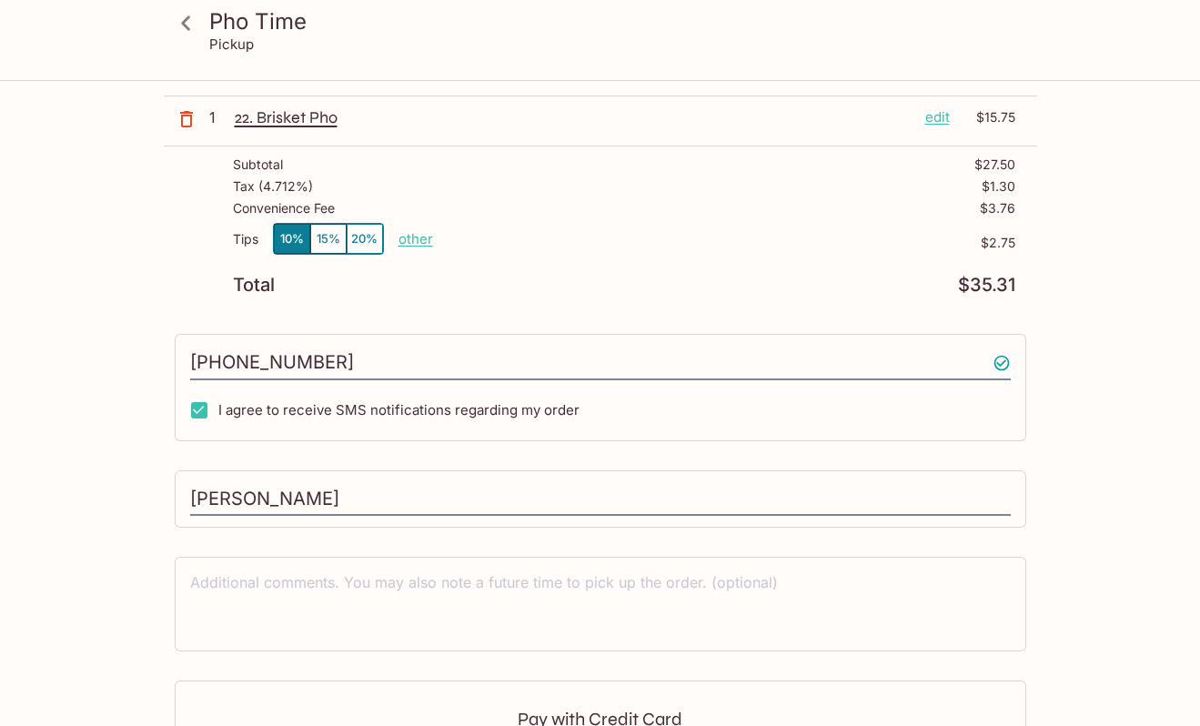
scroll to position [446, 0]
